Goal: Task Accomplishment & Management: Manage account settings

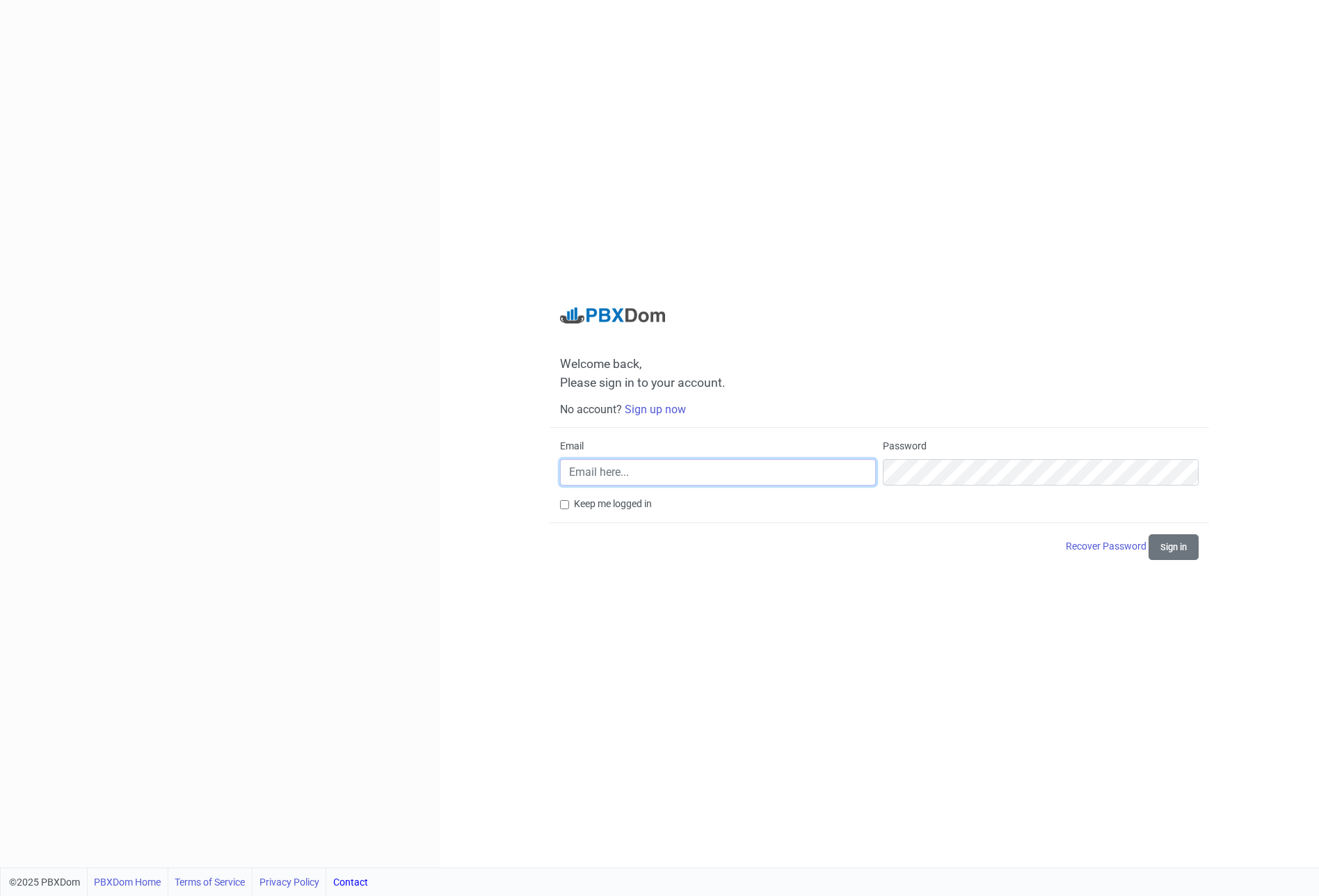
click at [647, 476] on input "Email" at bounding box center [718, 472] width 316 height 27
type input "[PERSON_NAME][EMAIL_ADDRESS][DOMAIN_NAME]"
drag, startPoint x: 1178, startPoint y: 548, endPoint x: 1167, endPoint y: 548, distance: 11.0
click at [1178, 548] on button "Sign in" at bounding box center [1174, 547] width 50 height 26
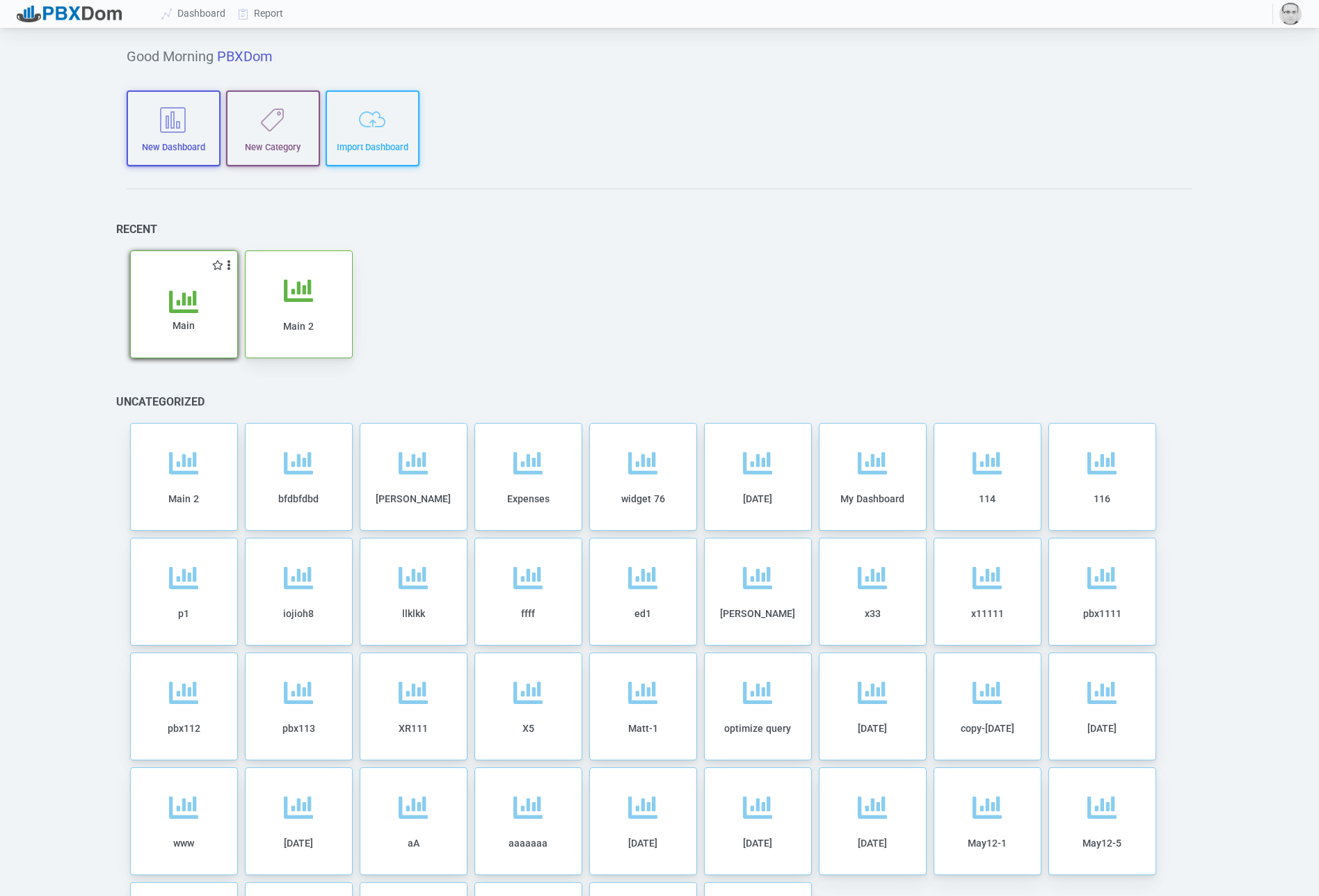
click at [170, 314] on icon at bounding box center [184, 301] width 30 height 30
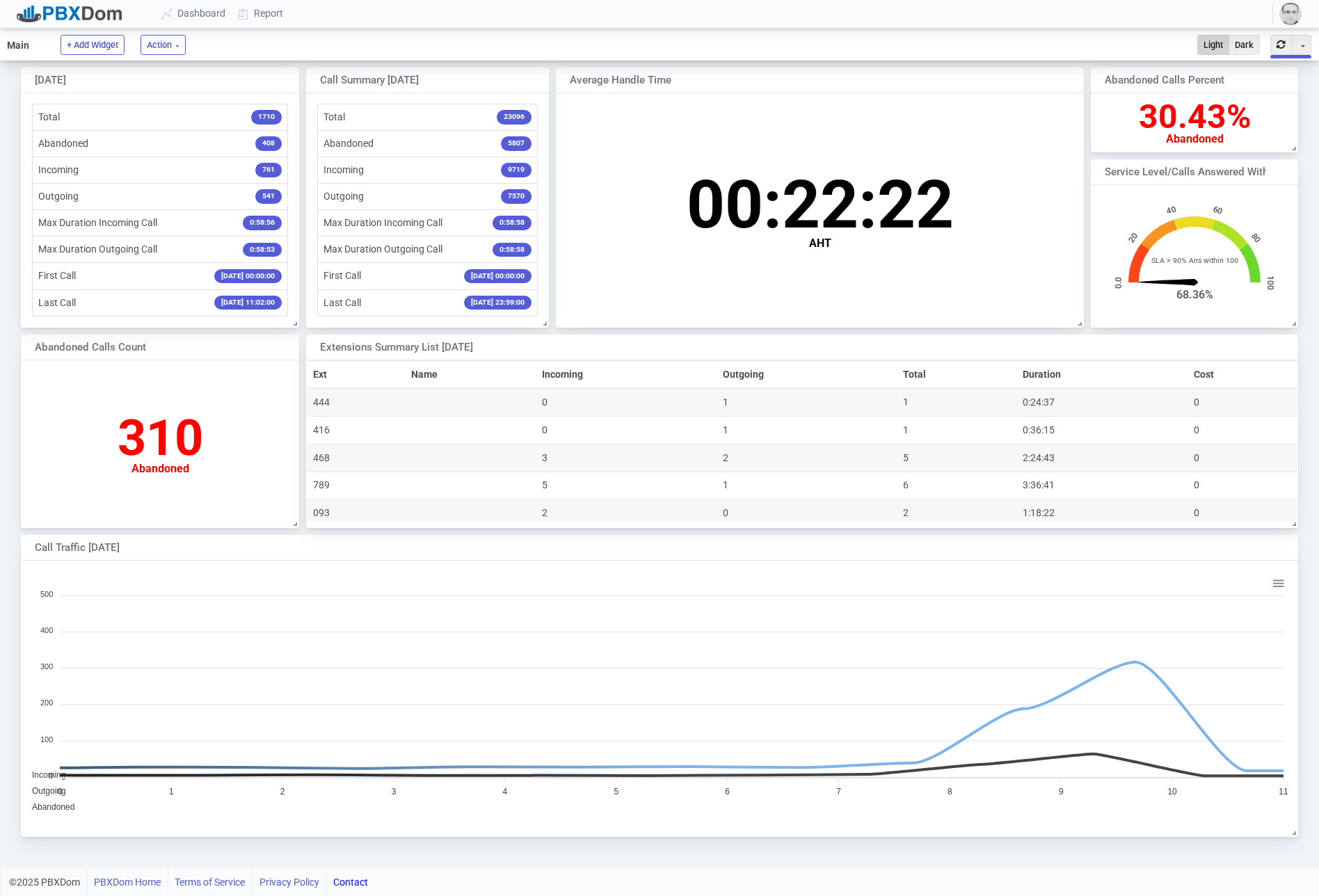
scroll to position [137, 207]
